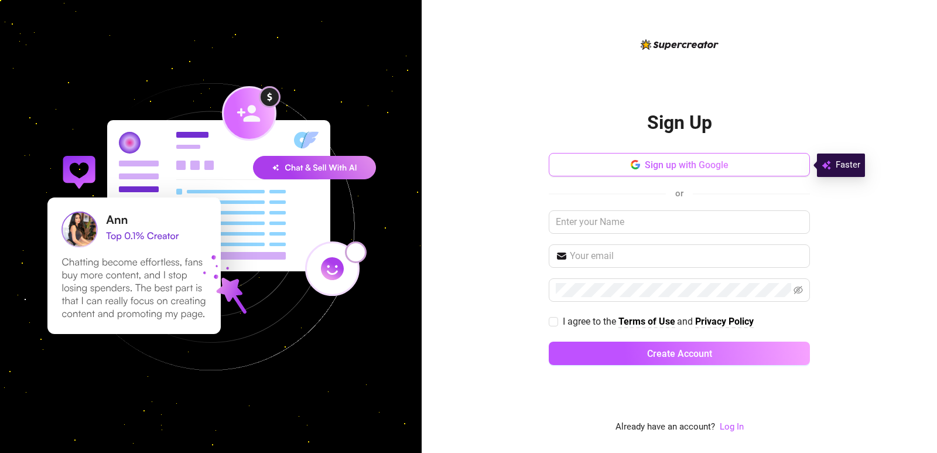
click at [666, 163] on span "Sign up with Google" at bounding box center [687, 164] width 84 height 11
click at [652, 166] on span "Sign up with Google" at bounding box center [687, 164] width 84 height 11
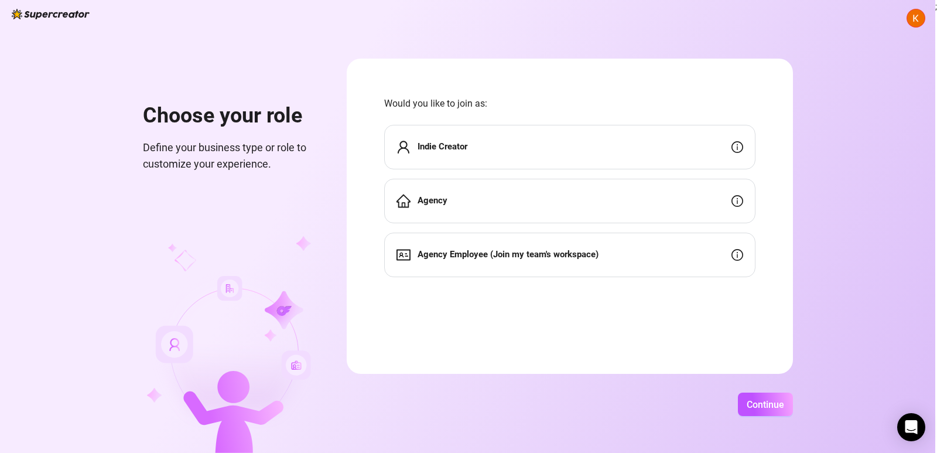
click at [506, 149] on div "Indie Creator" at bounding box center [569, 147] width 371 height 45
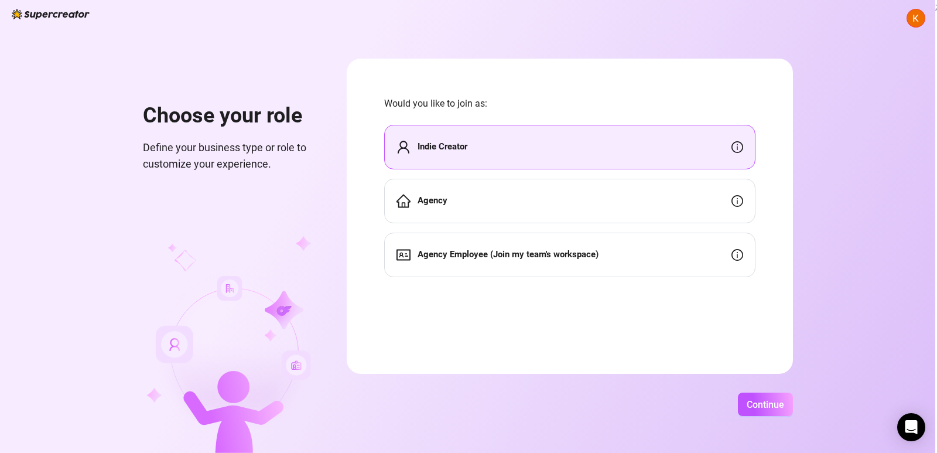
click at [581, 156] on div "Indie Creator" at bounding box center [569, 147] width 371 height 45
click at [608, 156] on div "Indie Creator" at bounding box center [569, 147] width 371 height 45
click at [668, 156] on div "Indie Creator" at bounding box center [569, 147] width 371 height 45
click at [771, 402] on span "Continue" at bounding box center [765, 404] width 37 height 11
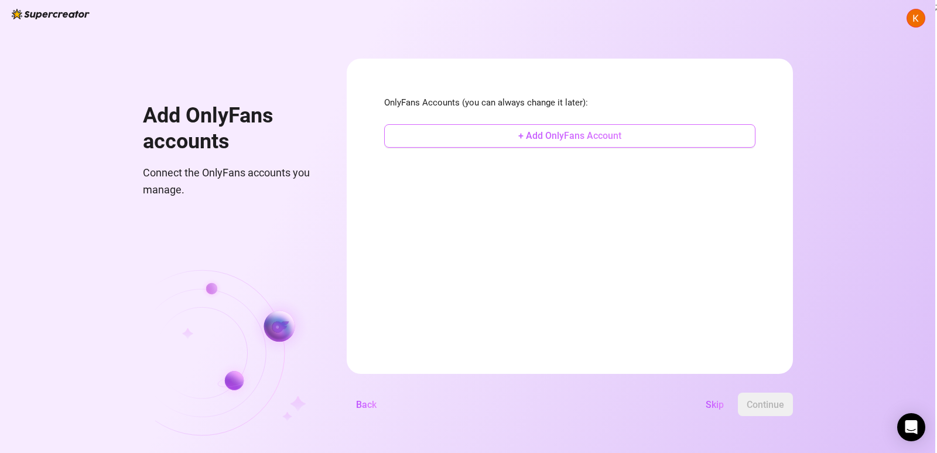
click at [483, 138] on button "+ Add OnlyFans Account" at bounding box center [569, 135] width 371 height 23
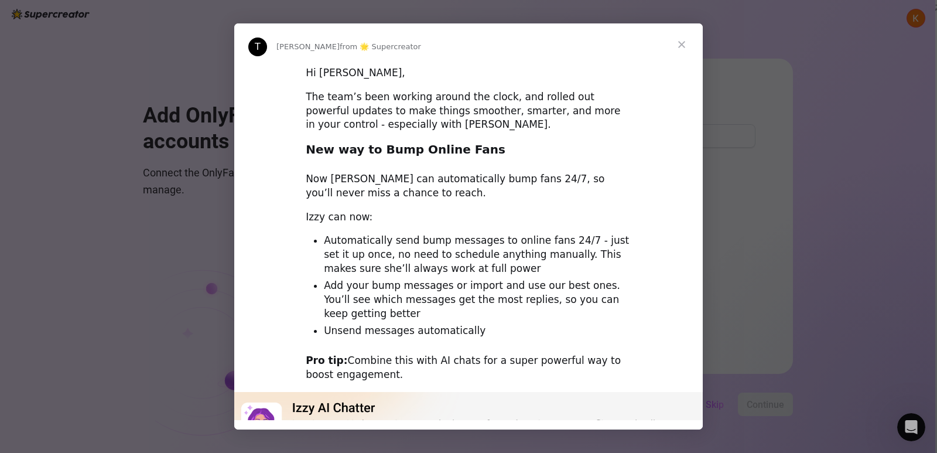
click at [675, 43] on span "Close" at bounding box center [682, 44] width 42 height 42
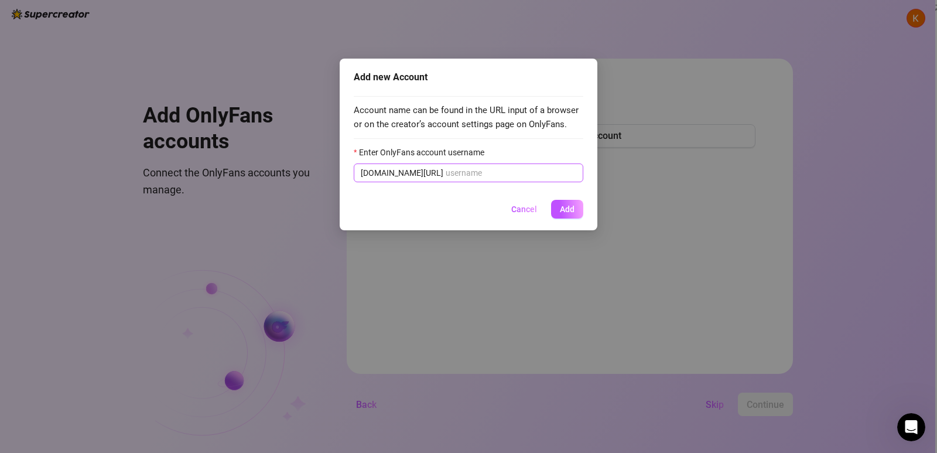
click at [497, 166] on span "[DOMAIN_NAME][URL]" at bounding box center [469, 172] width 230 height 19
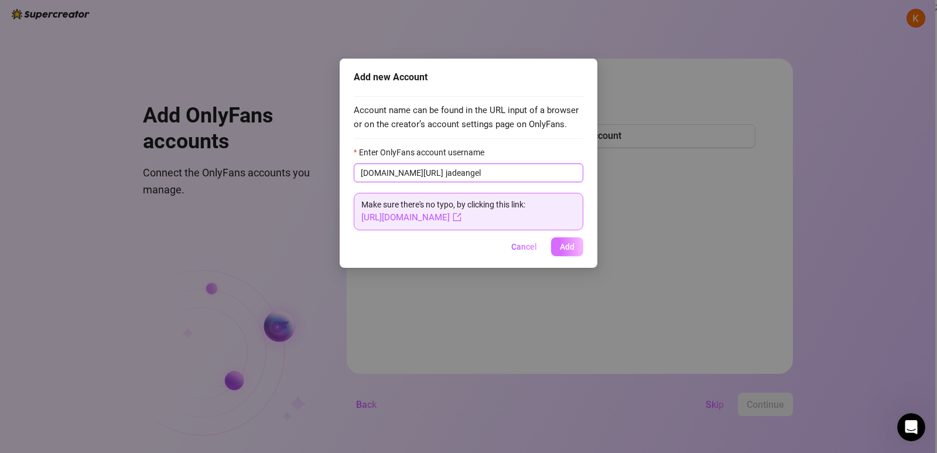
type input "jadeangel"
click at [580, 248] on button "Add" at bounding box center [567, 246] width 32 height 19
click at [562, 247] on div "Add new Account Account name can be found in the URL input of a browser or on t…" at bounding box center [468, 226] width 937 height 453
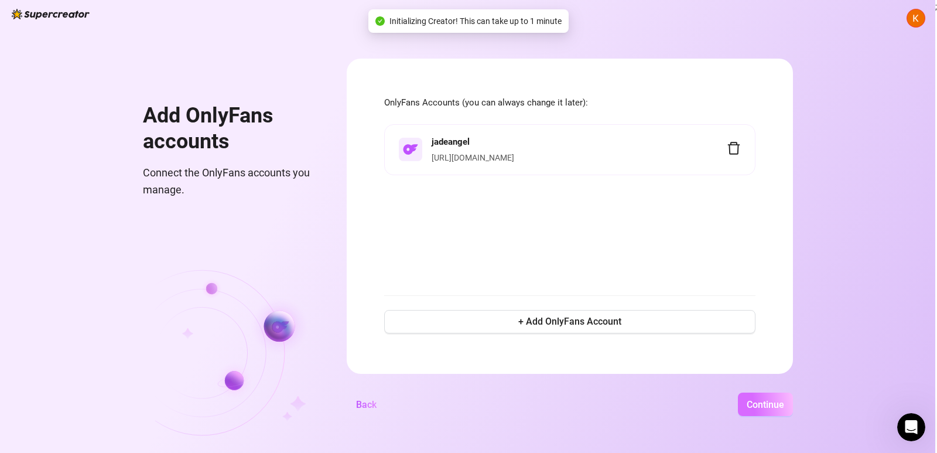
click at [764, 409] on span "Continue" at bounding box center [765, 404] width 37 height 11
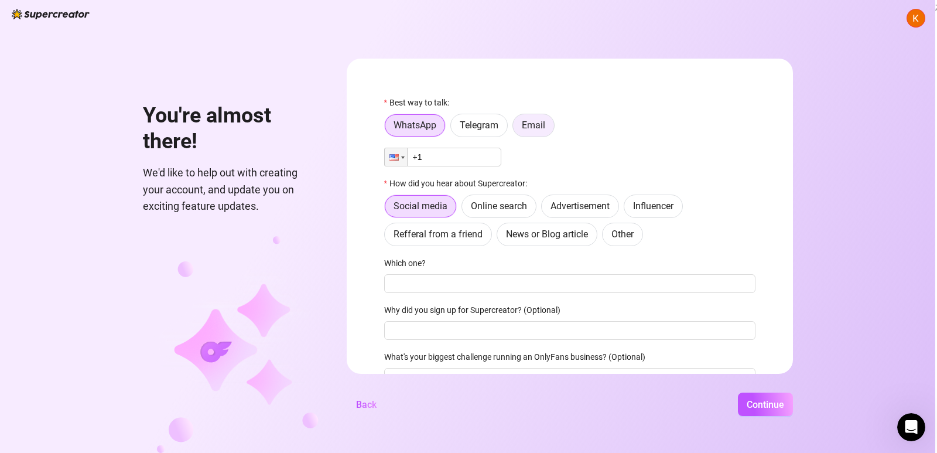
click at [524, 128] on span "Email" at bounding box center [533, 125] width 23 height 11
click at [516, 128] on input "Email" at bounding box center [516, 128] width 0 height 0
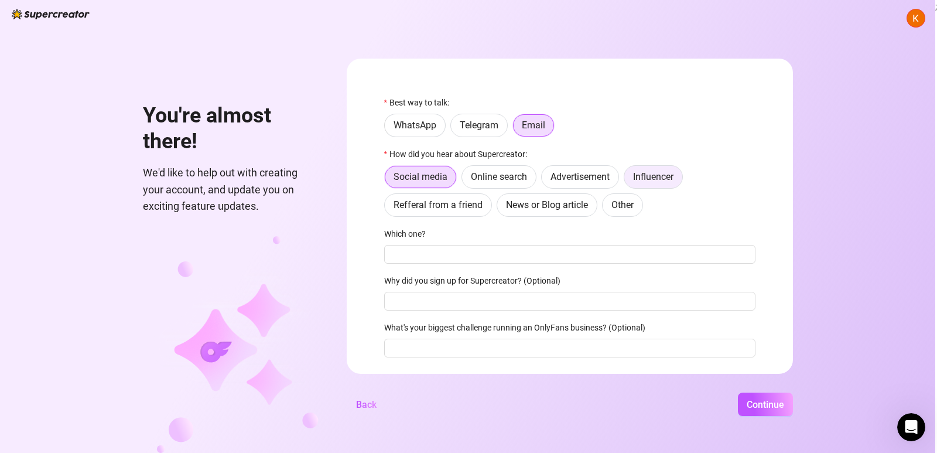
click at [671, 184] on label "Influencer" at bounding box center [653, 176] width 59 height 23
click at [628, 180] on input "Influencer" at bounding box center [628, 180] width 0 height 0
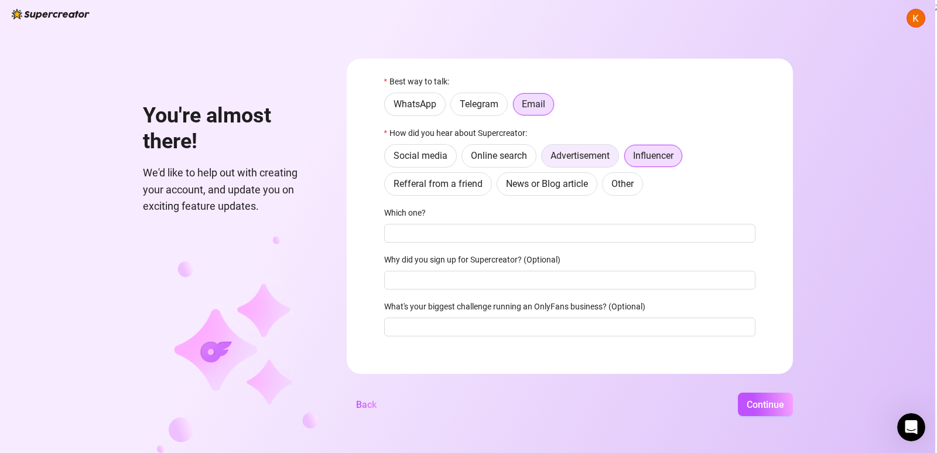
scroll to position [32, 0]
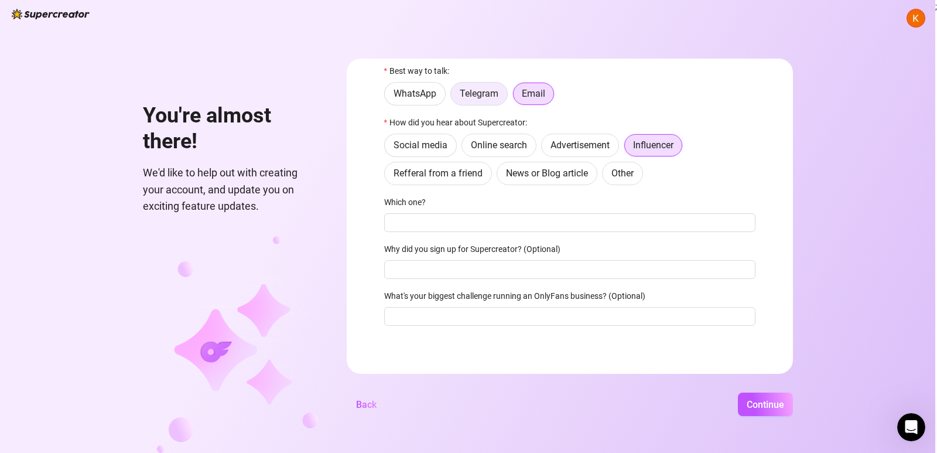
click at [478, 90] on span "Telegram" at bounding box center [479, 93] width 39 height 11
click at [454, 97] on input "Telegram" at bounding box center [454, 97] width 0 height 0
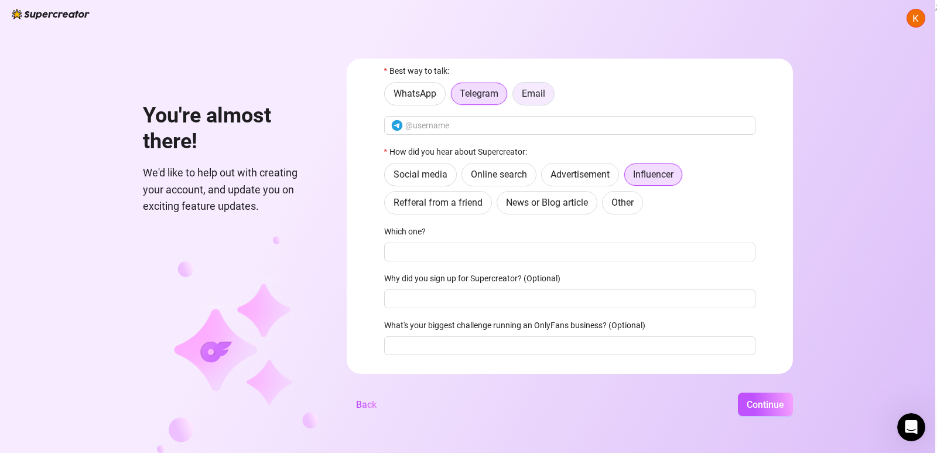
click at [538, 93] on span "Email" at bounding box center [533, 93] width 23 height 11
click at [516, 97] on input "Email" at bounding box center [516, 97] width 0 height 0
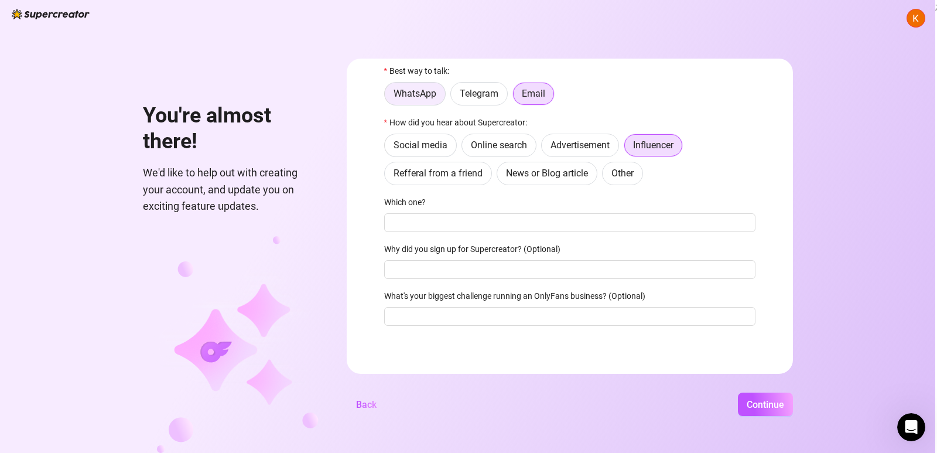
click at [411, 91] on span "WhatsApp" at bounding box center [415, 93] width 43 height 11
click at [388, 97] on input "WhatsApp" at bounding box center [388, 97] width 0 height 0
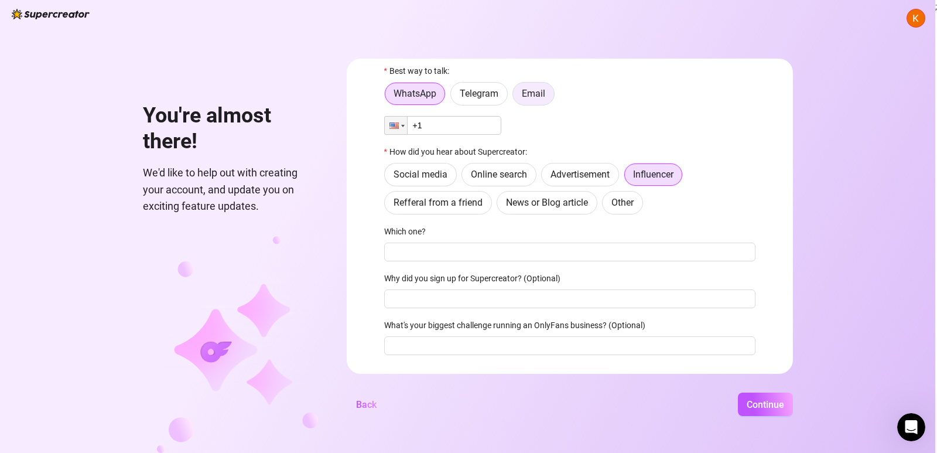
click at [537, 94] on span "Email" at bounding box center [533, 93] width 23 height 11
click at [516, 97] on input "Email" at bounding box center [516, 97] width 0 height 0
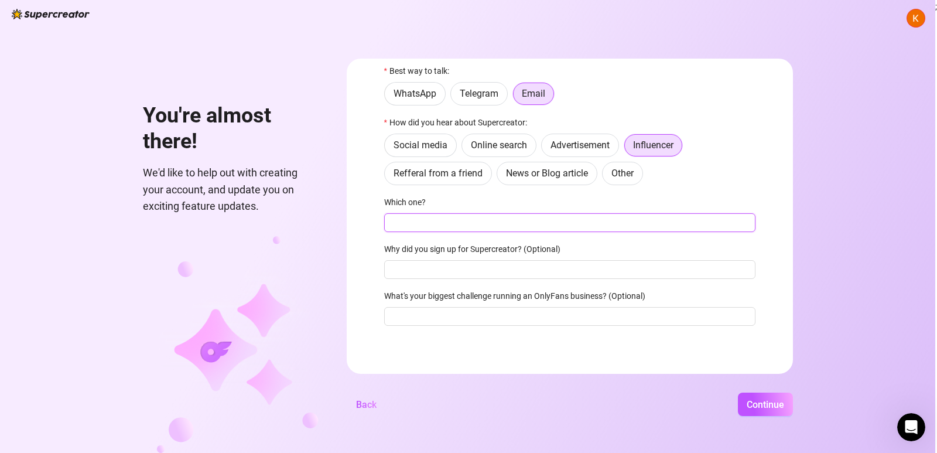
click at [421, 225] on input "Which one?" at bounding box center [569, 222] width 371 height 19
click at [451, 315] on input "What's your biggest challenge running an OnlyFans business? (Optional)" at bounding box center [569, 316] width 371 height 19
click at [508, 224] on input "Which one?" at bounding box center [569, 222] width 371 height 19
click at [398, 220] on input "ffor my commuie" at bounding box center [569, 222] width 371 height 19
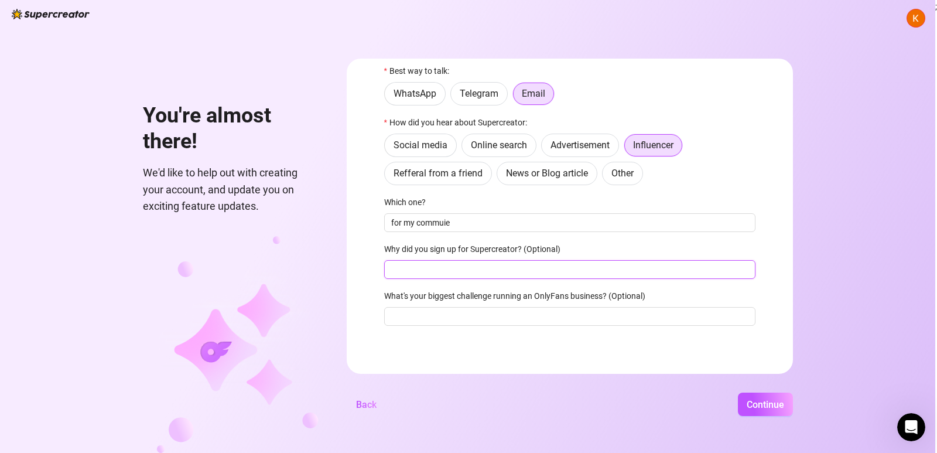
click at [408, 261] on input "Why did you sign up for Supercreator? (Optional)" at bounding box center [569, 269] width 371 height 19
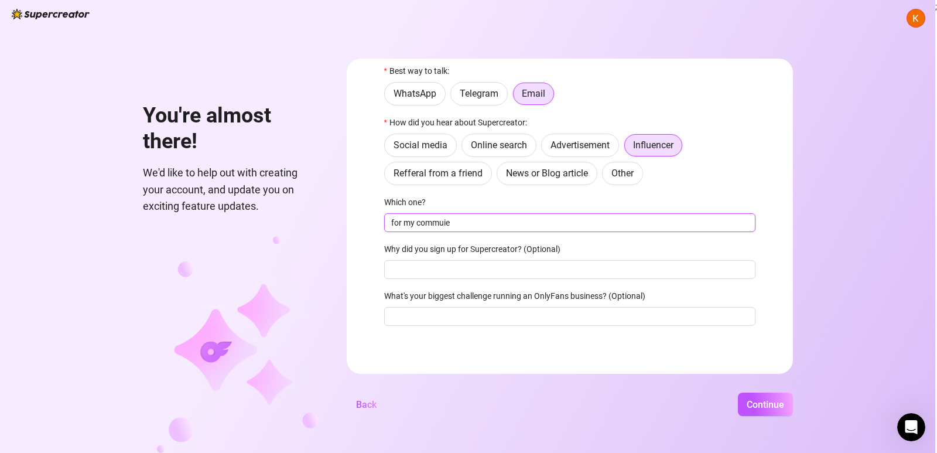
click at [444, 218] on input "for my commuie" at bounding box center [569, 222] width 371 height 19
type input "for my commute"
click at [429, 260] on div "Why did you sign up for Supercreator? (Optional)" at bounding box center [569, 252] width 371 height 18
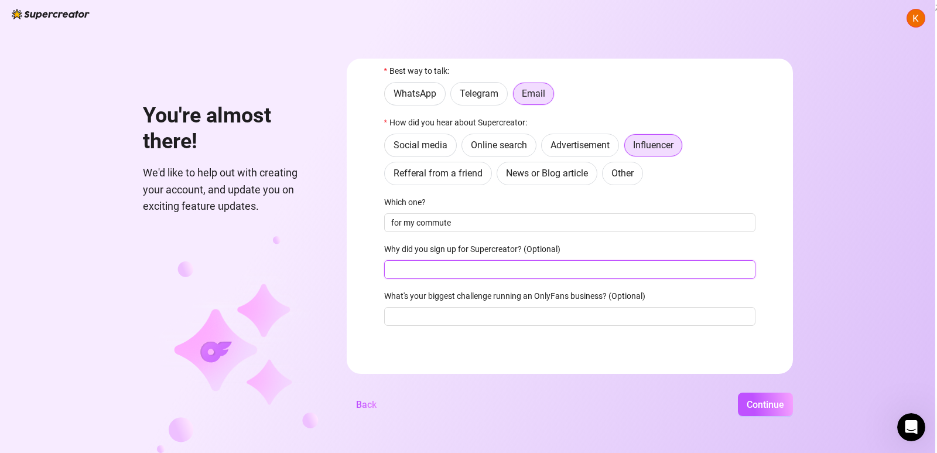
click at [440, 267] on input "Why did you sign up for Supercreator? (Optional)" at bounding box center [569, 269] width 371 height 19
type input "good app"
click at [487, 318] on input "What's your biggest challenge running an OnlyFans business? (Optional)" at bounding box center [569, 316] width 371 height 19
type input "very good"
click at [782, 411] on button "Continue" at bounding box center [765, 404] width 55 height 23
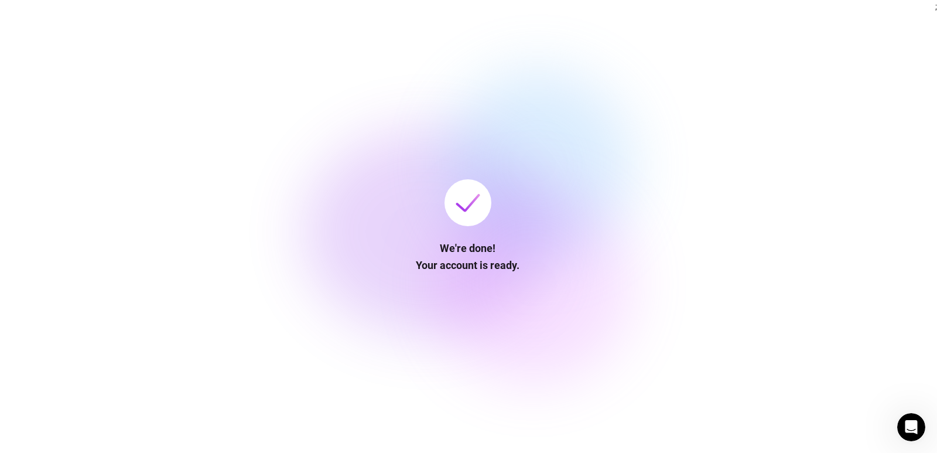
click at [455, 224] on div "We're done! Your account is ready." at bounding box center [468, 226] width 104 height 94
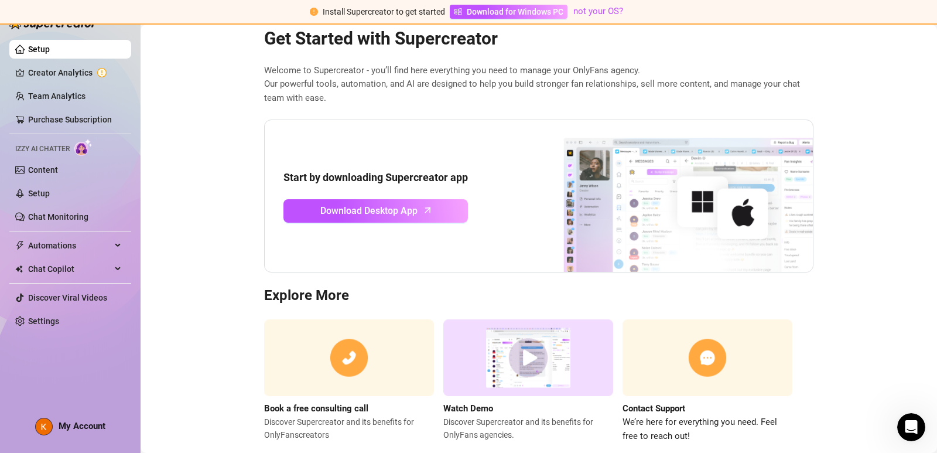
scroll to position [55, 0]
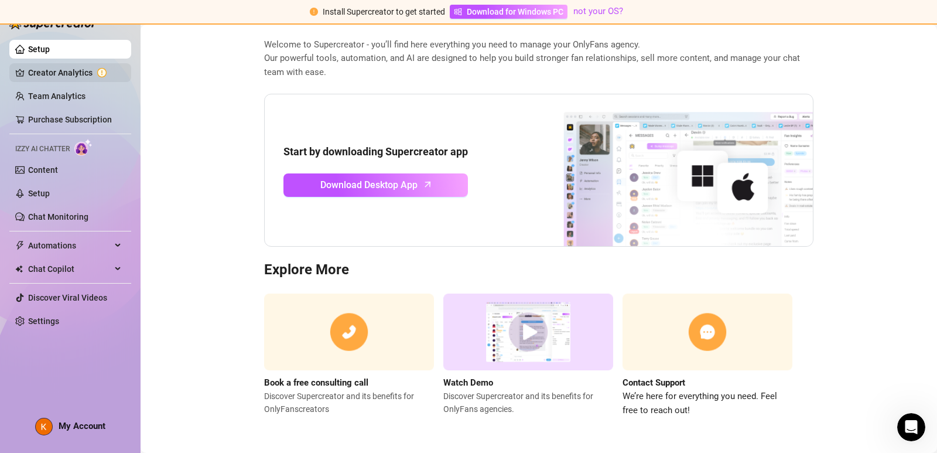
click at [107, 76] on link "Creator Analytics" at bounding box center [75, 72] width 94 height 19
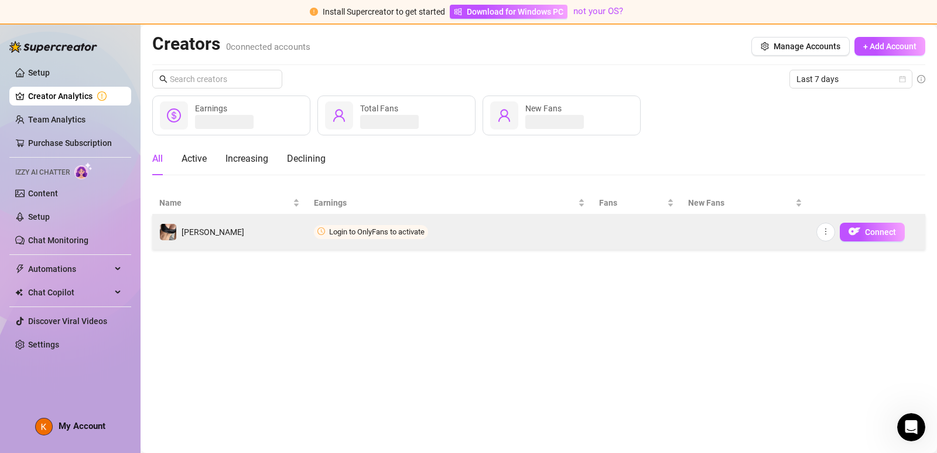
click at [171, 242] on td "[PERSON_NAME]" at bounding box center [229, 231] width 155 height 35
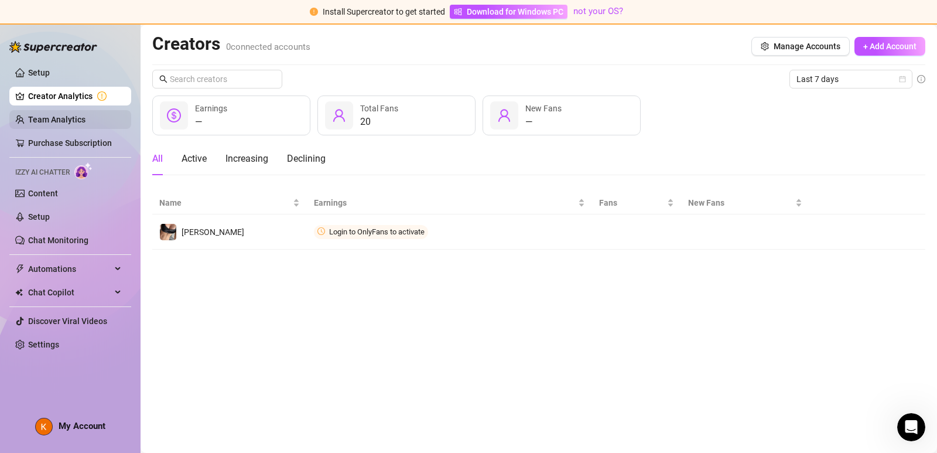
click at [45, 117] on link "Team Analytics" at bounding box center [56, 119] width 57 height 9
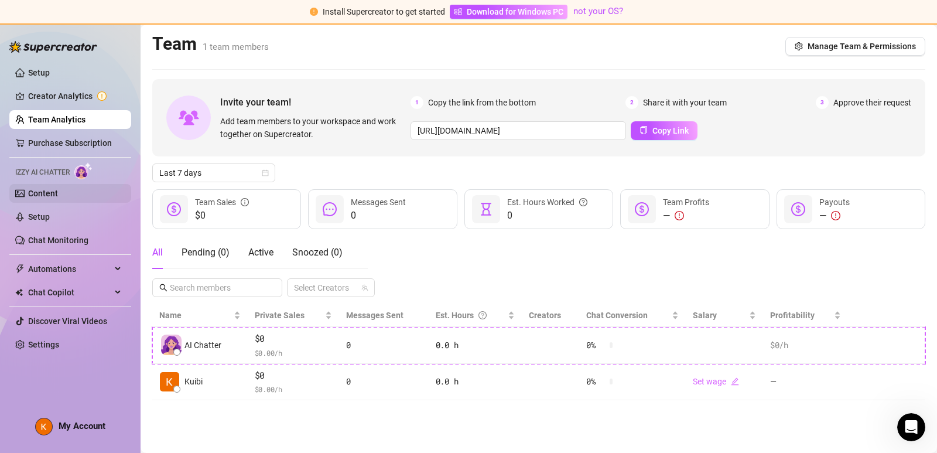
click at [57, 191] on link "Content" at bounding box center [43, 193] width 30 height 9
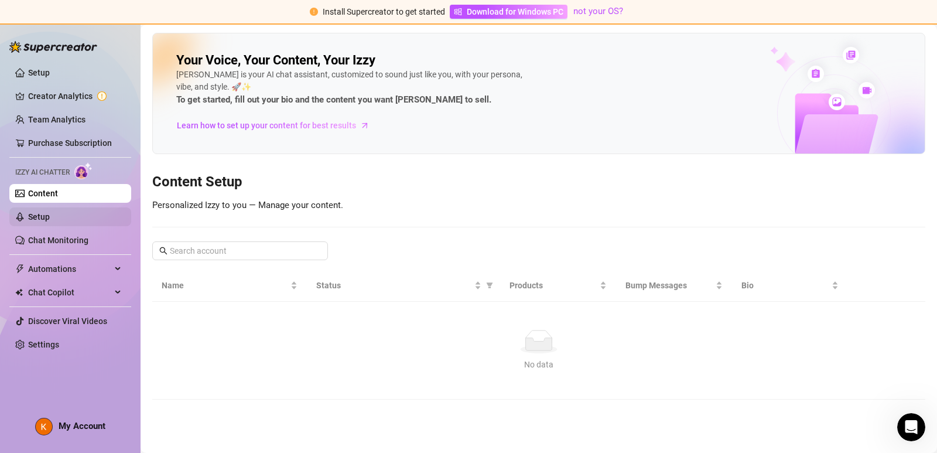
click at [50, 216] on link "Setup" at bounding box center [39, 216] width 22 height 9
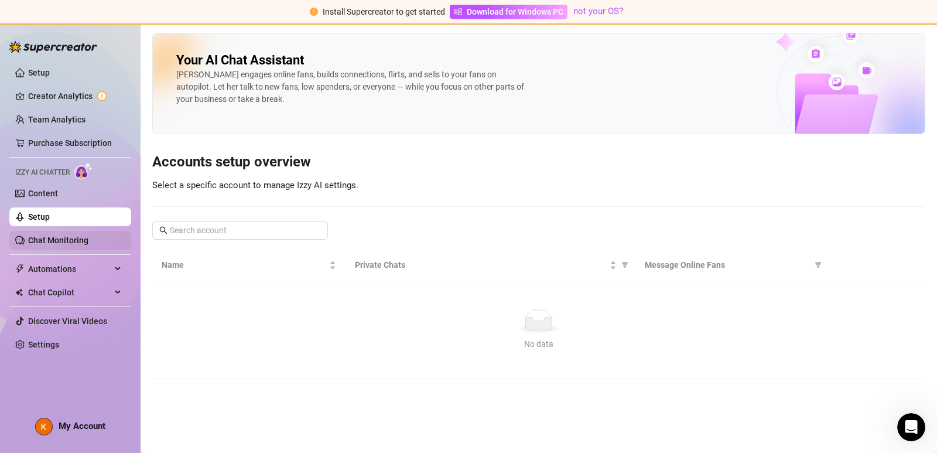
click at [73, 241] on link "Chat Monitoring" at bounding box center [58, 240] width 60 height 9
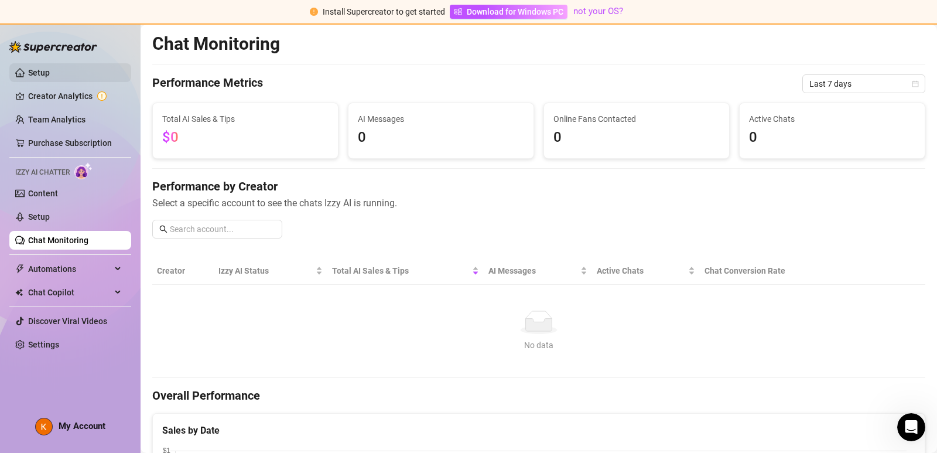
click at [50, 77] on link "Setup" at bounding box center [39, 72] width 22 height 9
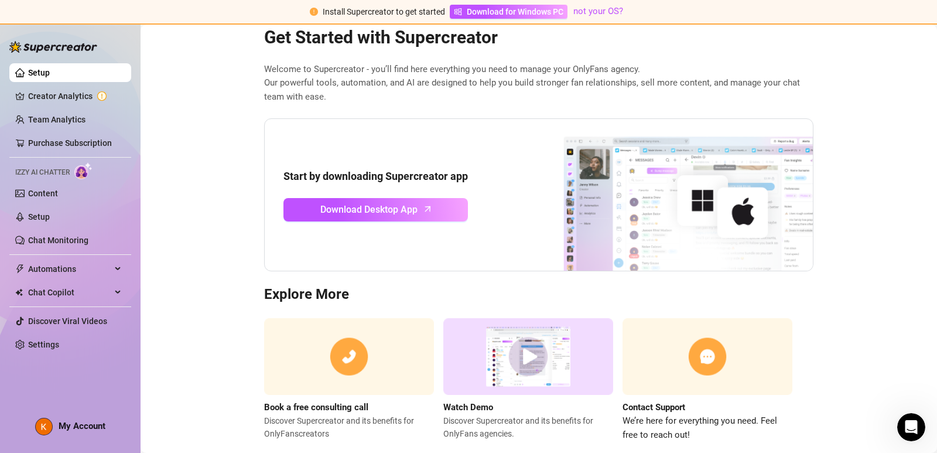
scroll to position [55, 0]
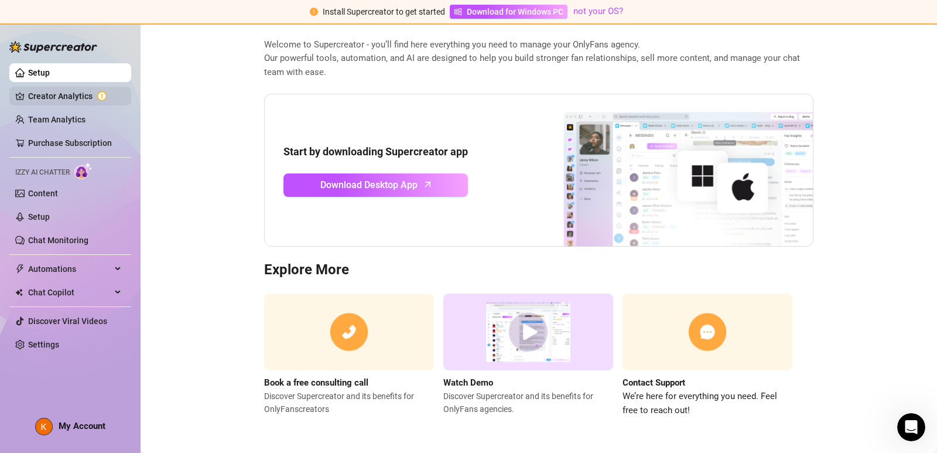
click at [41, 97] on link "Creator Analytics" at bounding box center [75, 96] width 94 height 19
